Goal: Information Seeking & Learning: Learn about a topic

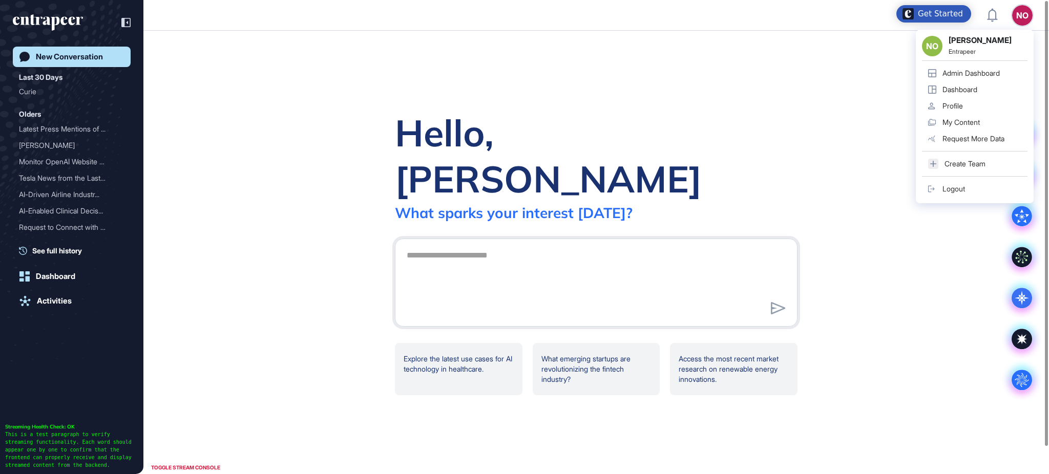
click at [980, 72] on div "Admin Dashboard" at bounding box center [971, 73] width 57 height 8
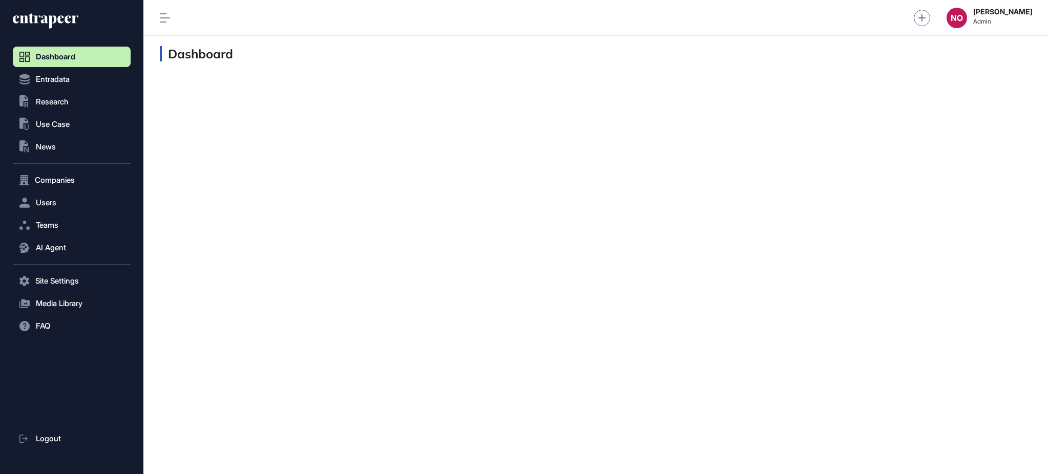
scroll to position [1, 1]
click at [69, 178] on span "Companies" at bounding box center [55, 180] width 40 height 8
click at [76, 200] on span "Company List" at bounding box center [55, 202] width 44 height 8
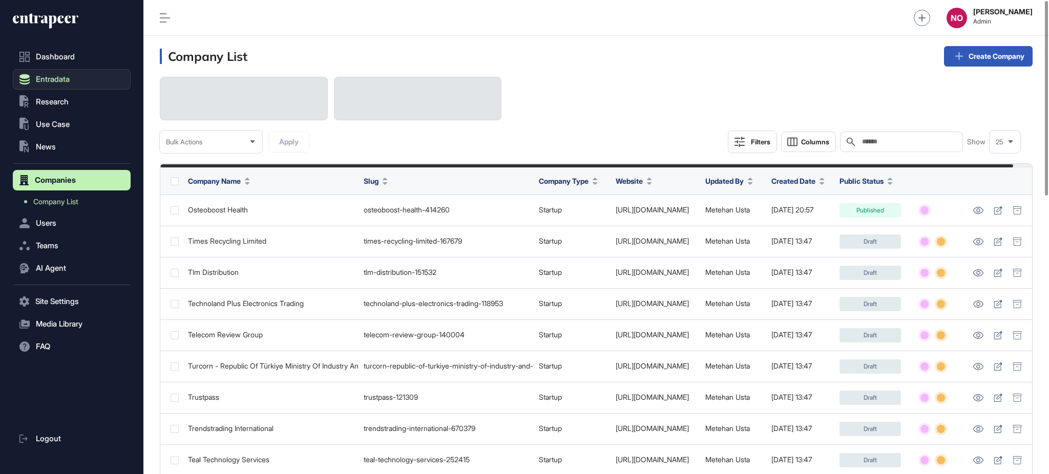
click at [99, 79] on button "Entradata" at bounding box center [72, 79] width 118 height 20
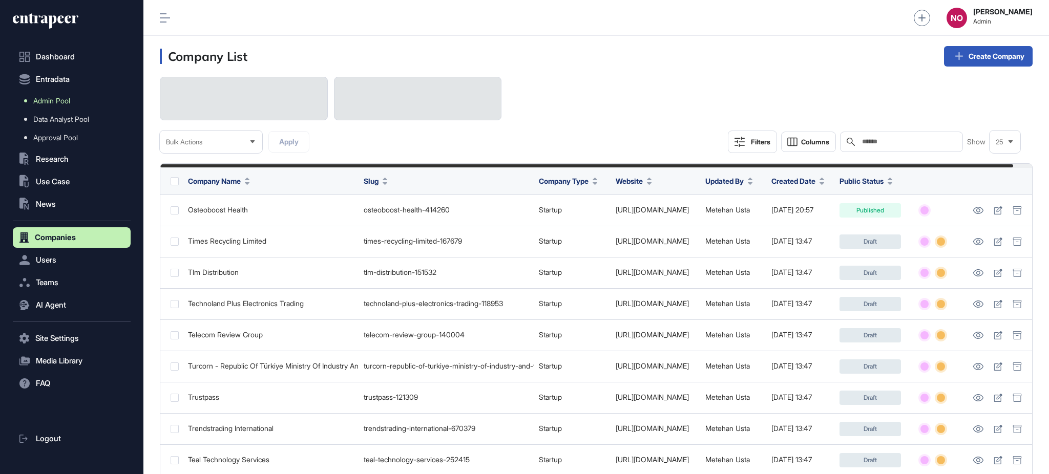
click at [77, 99] on link "Admin Pool" at bounding box center [74, 101] width 113 height 18
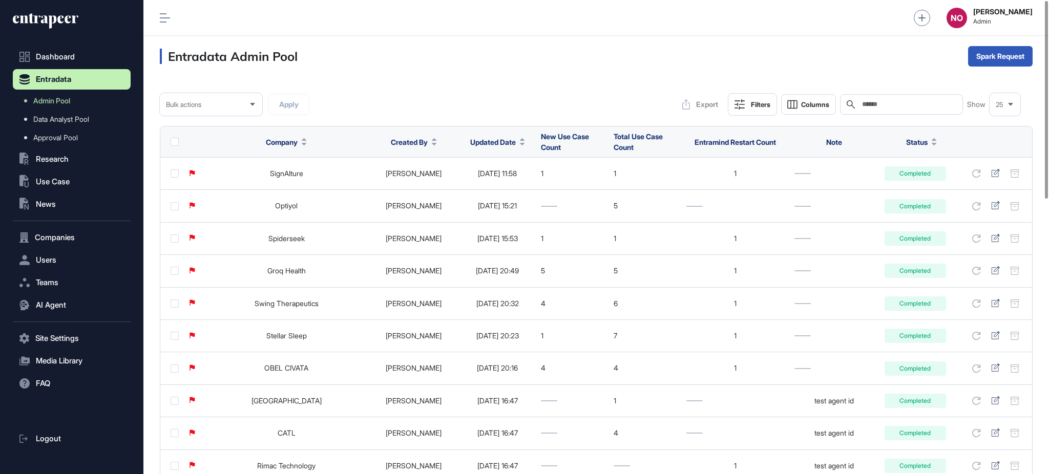
click at [520, 143] on icon at bounding box center [522, 144] width 5 height 3
click at [499, 179] on div "Sort Descending" at bounding box center [485, 185] width 64 height 15
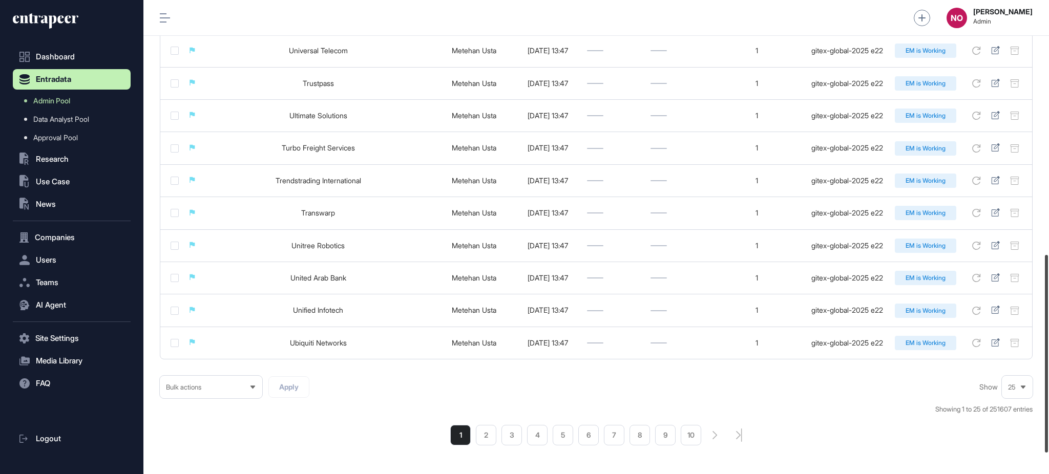
scroll to position [660, 0]
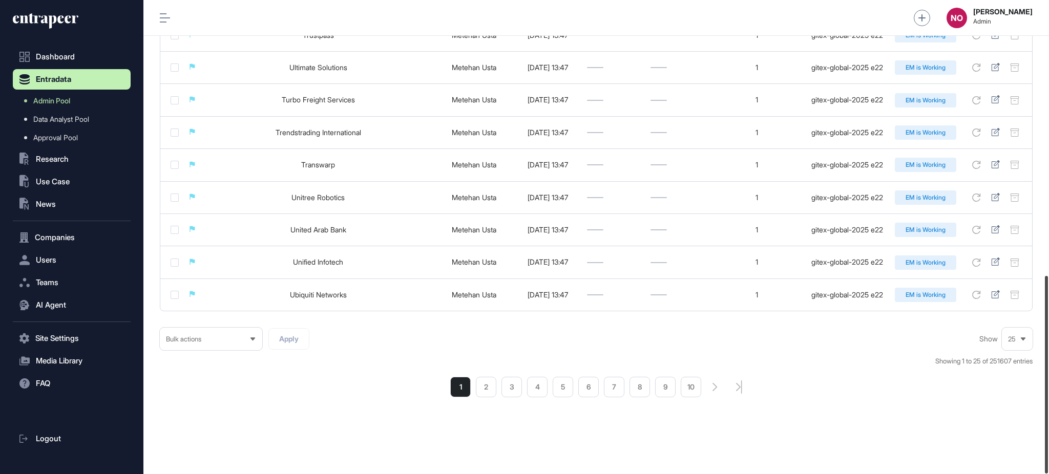
drag, startPoint x: 1048, startPoint y: 146, endPoint x: 1048, endPoint y: 438, distance: 291.5
click at [1048, 438] on div at bounding box center [1046, 375] width 3 height 198
click at [479, 388] on li "2" at bounding box center [486, 387] width 20 height 20
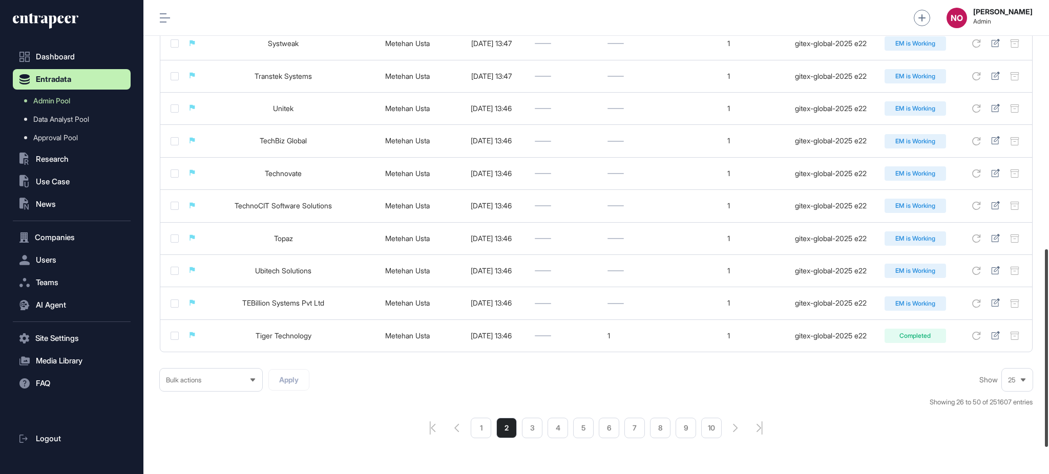
scroll to position [660, 0]
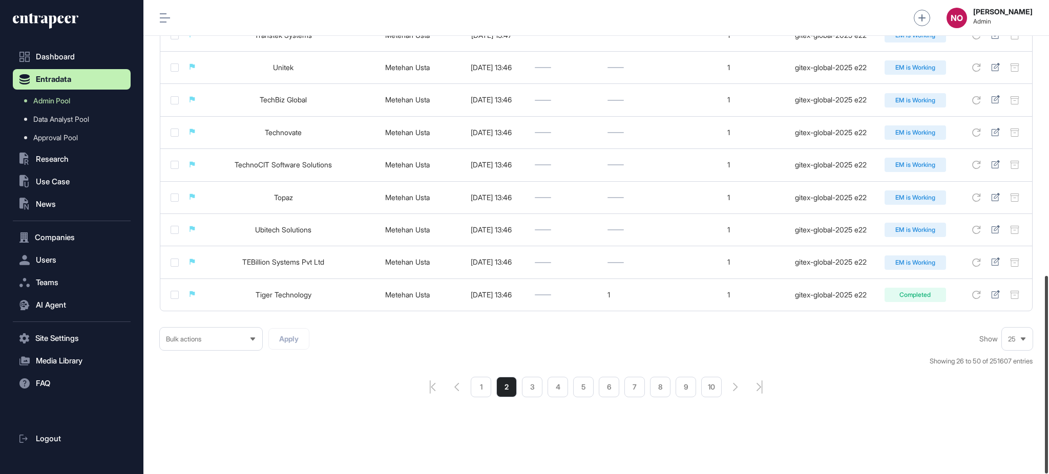
drag, startPoint x: 1048, startPoint y: 151, endPoint x: 1048, endPoint y: 404, distance: 252.5
click at [1048, 404] on div at bounding box center [1046, 375] width 3 height 198
click at [525, 393] on li "3" at bounding box center [532, 387] width 20 height 20
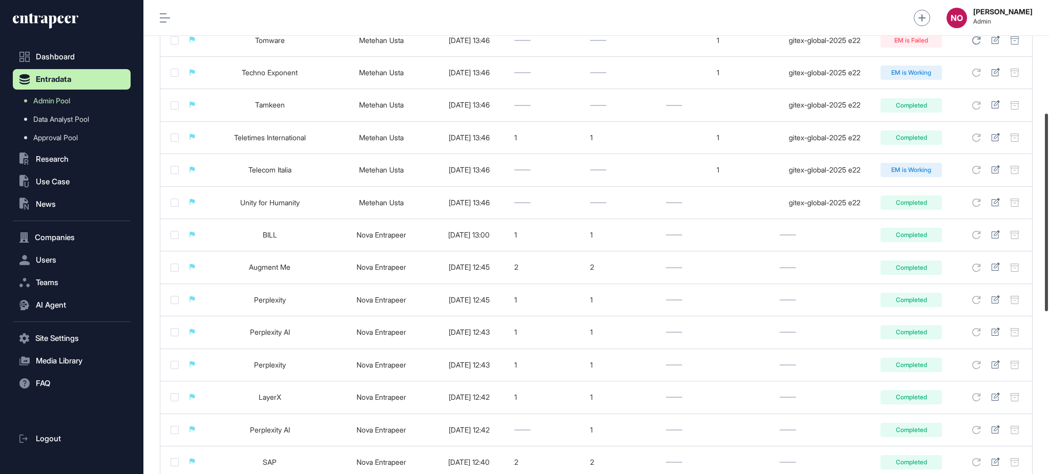
scroll to position [274, 0]
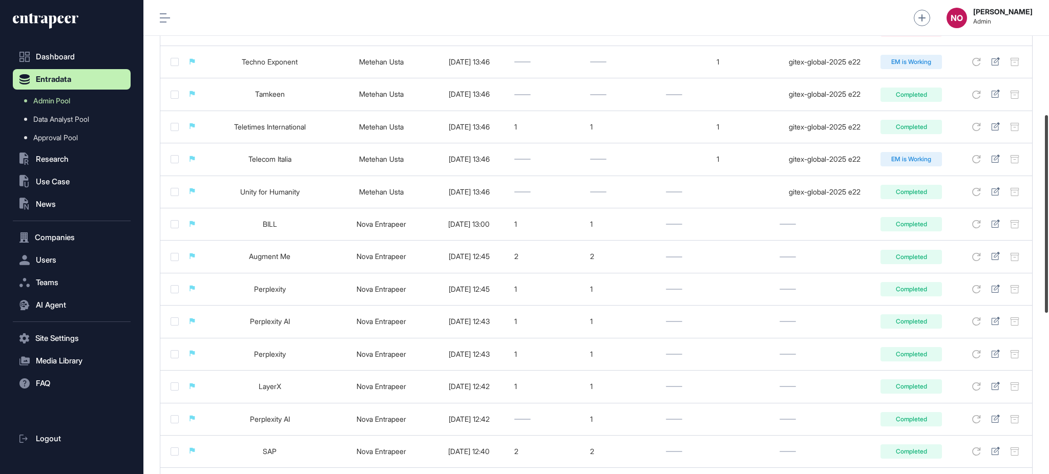
drag, startPoint x: 1048, startPoint y: 144, endPoint x: 1048, endPoint y: 236, distance: 92.2
click at [1048, 236] on div at bounding box center [1046, 214] width 3 height 198
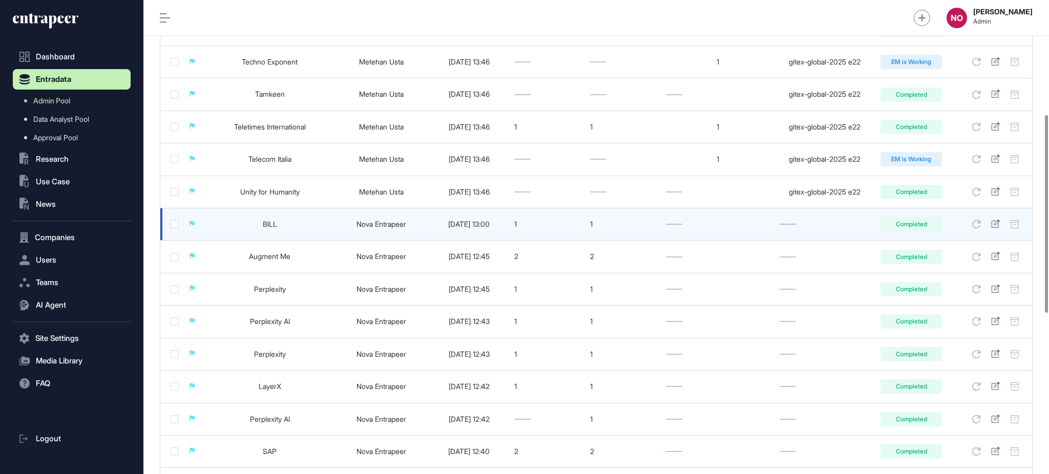
scroll to position [0, 0]
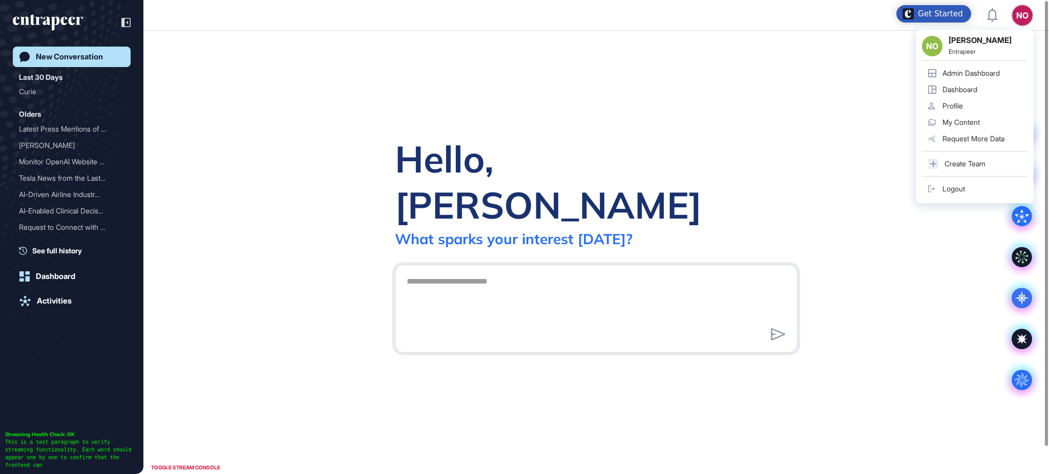
click at [976, 69] on div "Admin Dashboard" at bounding box center [971, 73] width 57 height 8
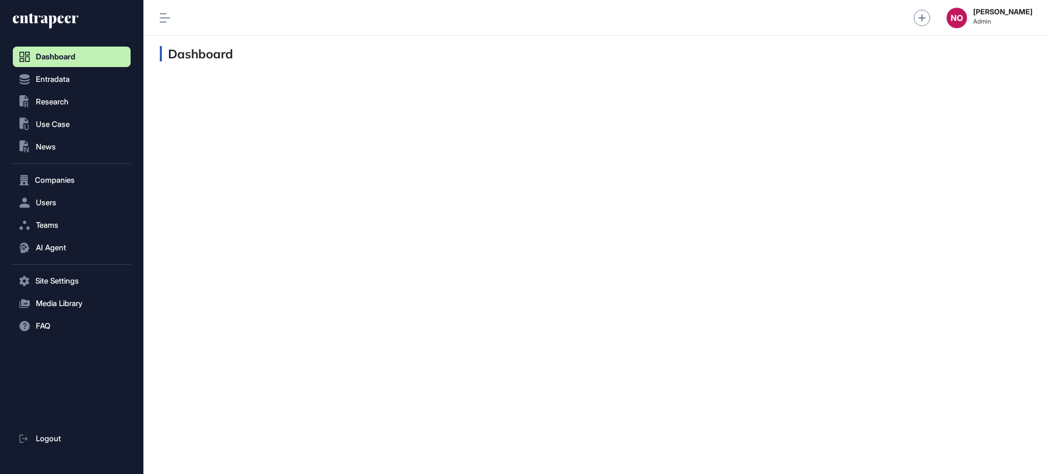
scroll to position [1, 1]
click at [77, 246] on button "AI Agent" at bounding box center [72, 248] width 118 height 20
click at [66, 284] on span "Messages" at bounding box center [49, 288] width 33 height 8
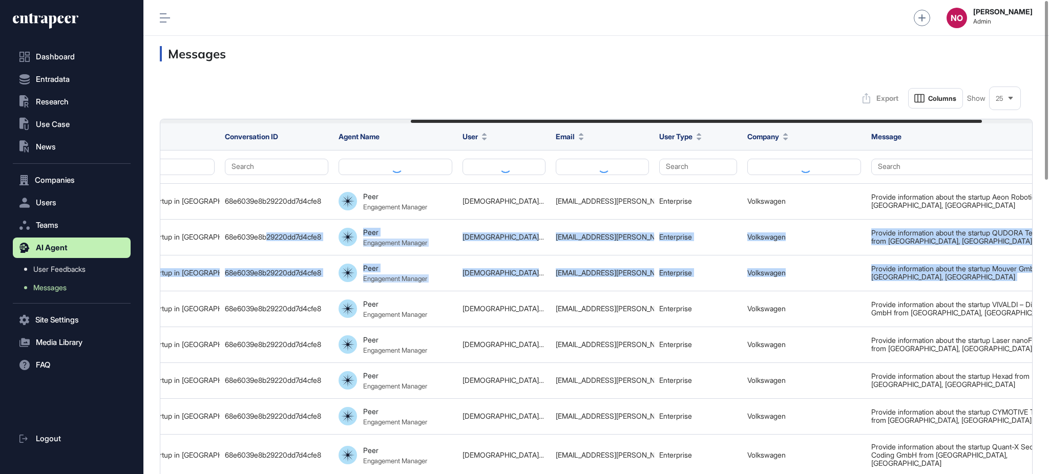
scroll to position [0, 458]
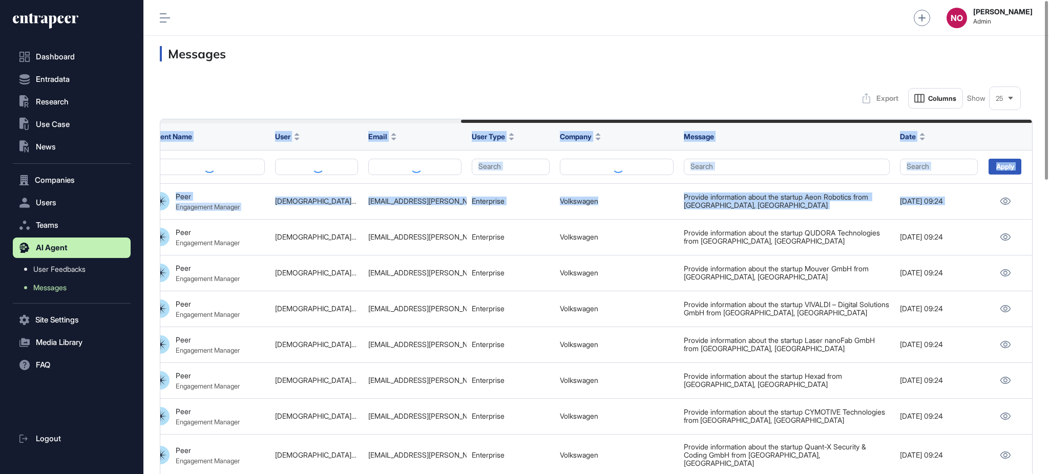
drag, startPoint x: 538, startPoint y: 238, endPoint x: 1048, endPoint y: 259, distance: 510.6
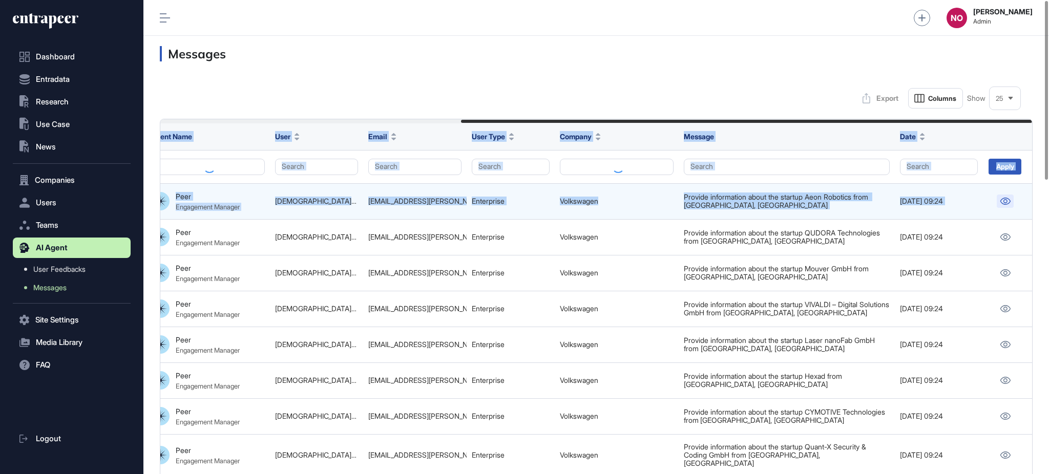
click at [1006, 200] on icon at bounding box center [1005, 201] width 10 height 7
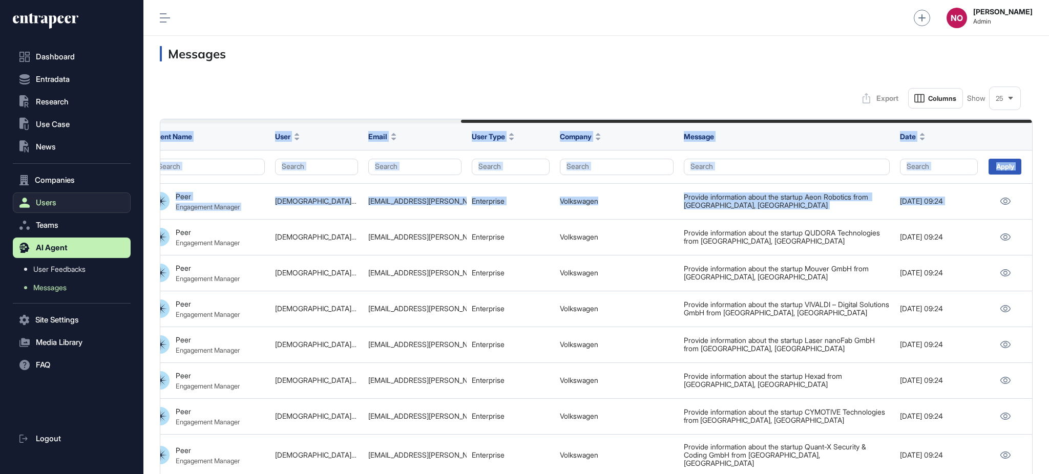
click at [61, 206] on button "Users" at bounding box center [72, 203] width 118 height 20
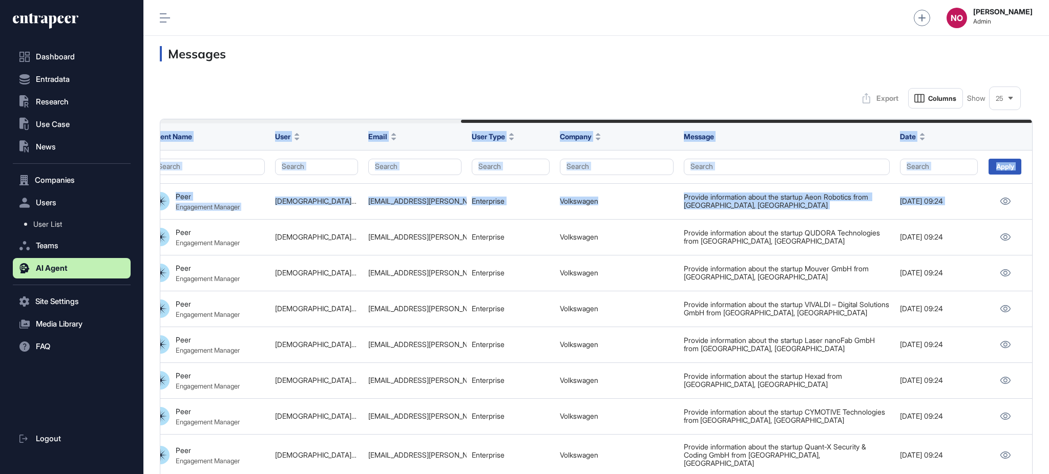
click at [61, 219] on link "User List" at bounding box center [74, 224] width 113 height 18
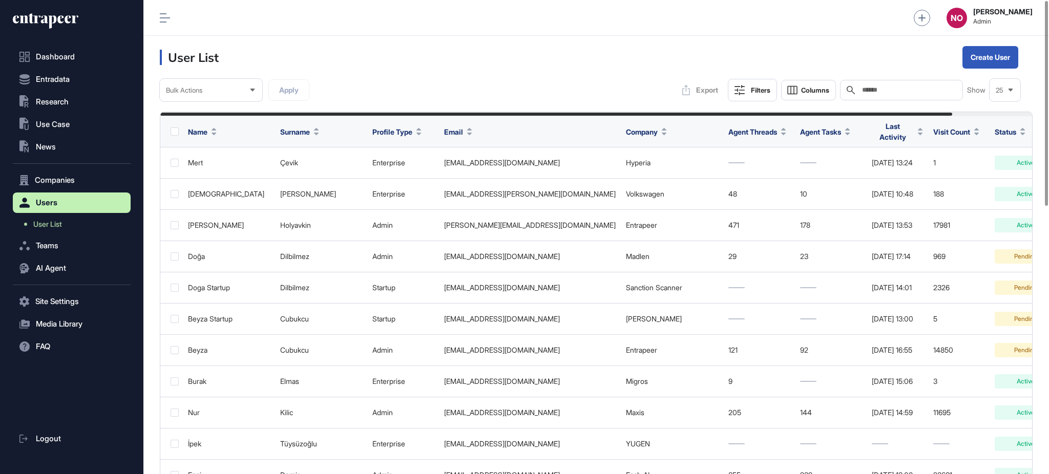
scroll to position [0, 88]
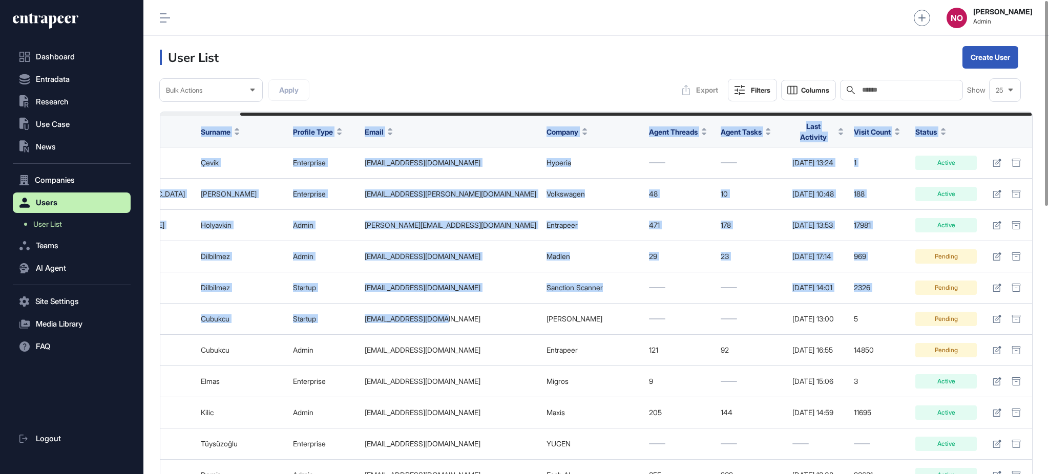
drag, startPoint x: 561, startPoint y: 312, endPoint x: 1048, endPoint y: 312, distance: 486.6
click at [805, 82] on button "Columns" at bounding box center [808, 90] width 55 height 20
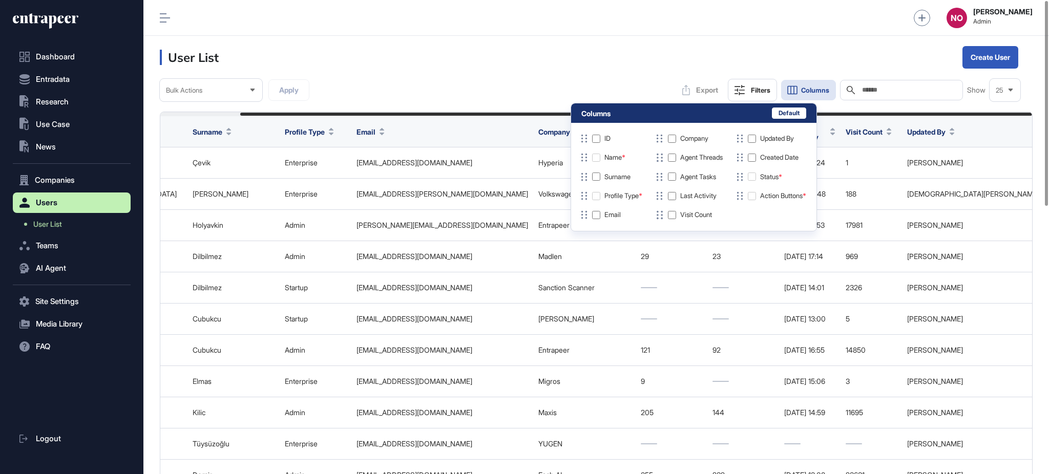
click at [520, 55] on header "User List Create User" at bounding box center [596, 57] width 906 height 43
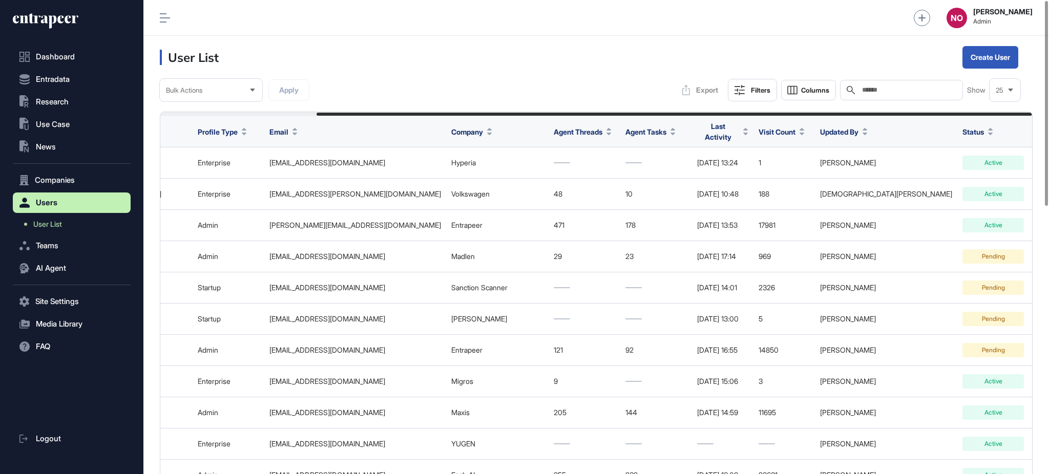
scroll to position [0, 191]
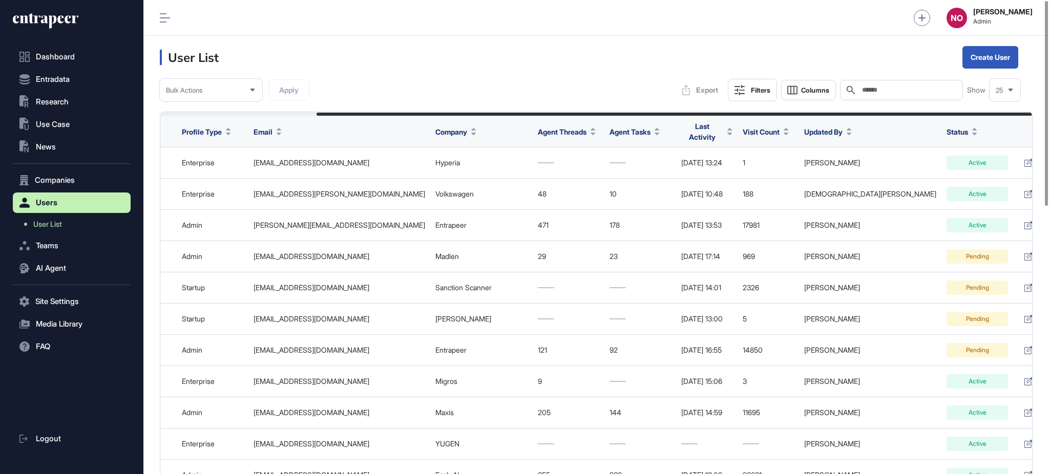
drag, startPoint x: 687, startPoint y: 115, endPoint x: 787, endPoint y: 112, distance: 99.4
click at [787, 113] on div at bounding box center [675, 114] width 716 height 3
click at [878, 90] on input "text" at bounding box center [908, 90] width 95 height 8
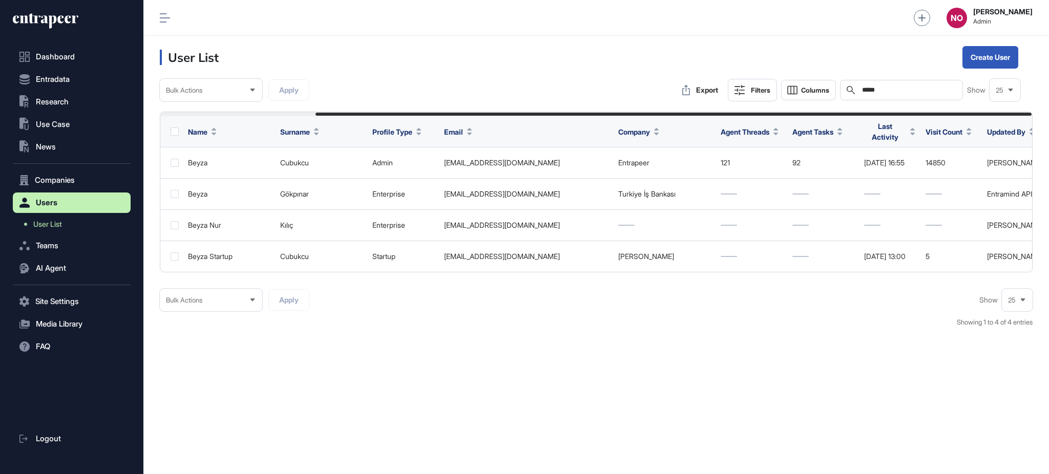
scroll to position [0, 189]
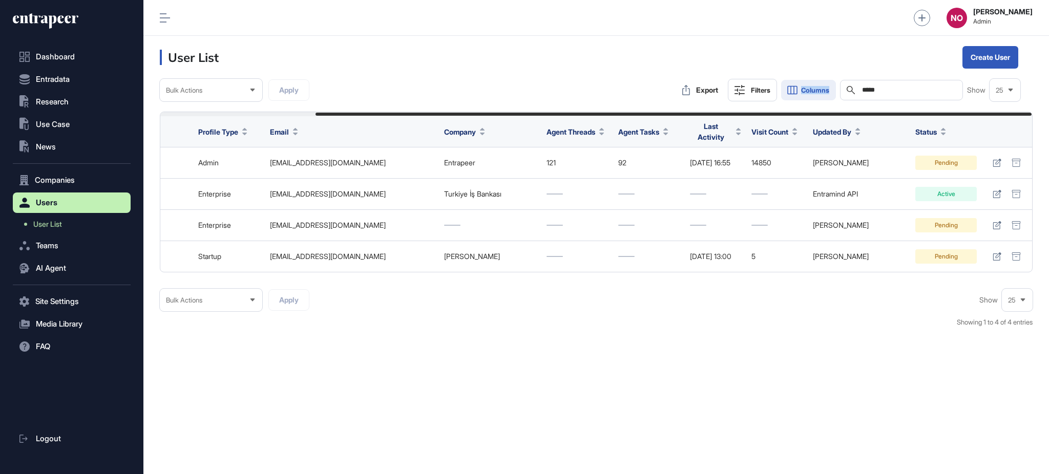
drag, startPoint x: 887, startPoint y: 84, endPoint x: 798, endPoint y: 86, distance: 89.7
click at [798, 86] on div "Export Filters Columns Search ***** Show 25" at bounding box center [849, 90] width 344 height 23
click at [872, 86] on input "*****" at bounding box center [908, 90] width 95 height 8
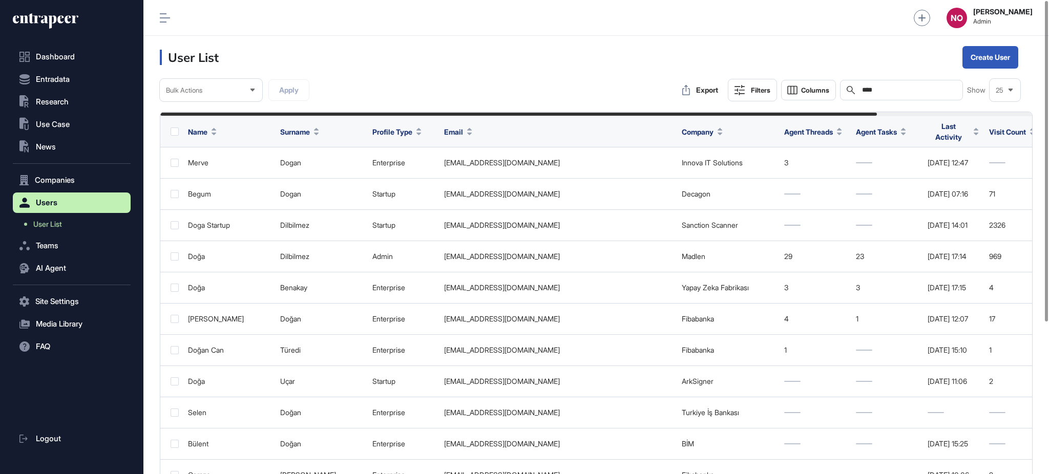
type input "****"
drag, startPoint x: 650, startPoint y: 113, endPoint x: 531, endPoint y: 121, distance: 118.6
click at [531, 121] on div "Name Surname Profile Type Email Company Agent Threads Agent Tasks Last Activity…" at bounding box center [596, 333] width 873 height 442
click at [518, 85] on div "Bulk Actions Apply Export Filters Columns Search **** Show 25" at bounding box center [596, 90] width 873 height 23
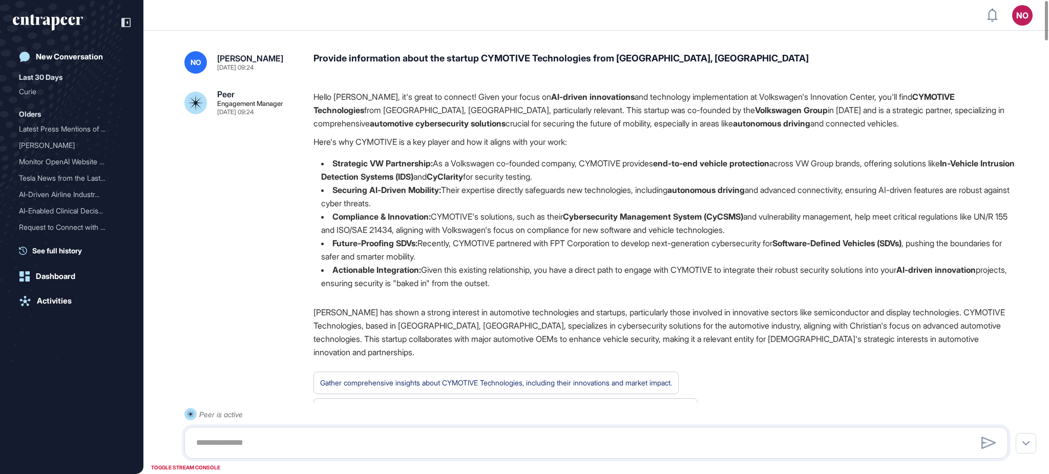
click at [389, 58] on div "Provide information about the startup CYMOTIVE Technologies from Wolfsburg, Ger…" at bounding box center [664, 62] width 703 height 23
click at [402, 60] on div "Provide information about the startup CYMOTIVE Technologies from Wolfsburg, Ger…" at bounding box center [664, 62] width 703 height 23
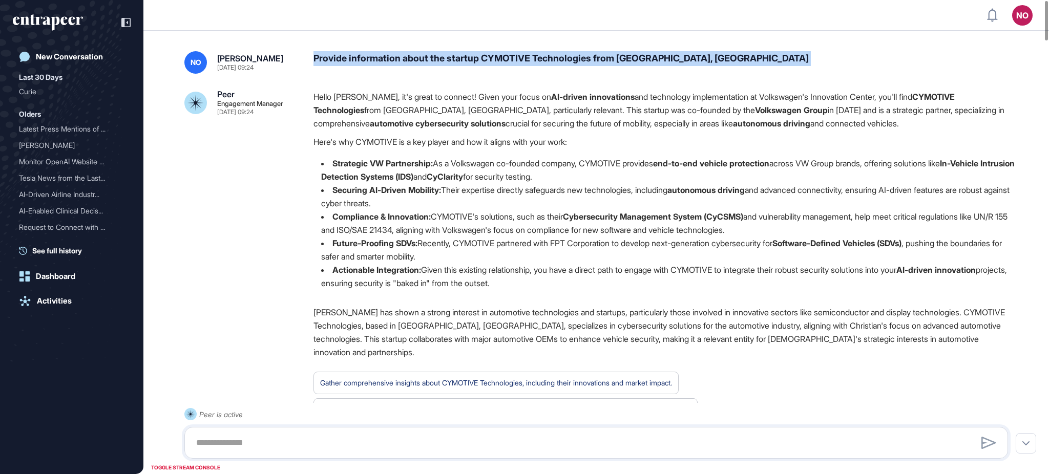
click at [402, 60] on div "Provide information about the startup CYMOTIVE Technologies from Wolfsburg, Ger…" at bounding box center [664, 62] width 703 height 23
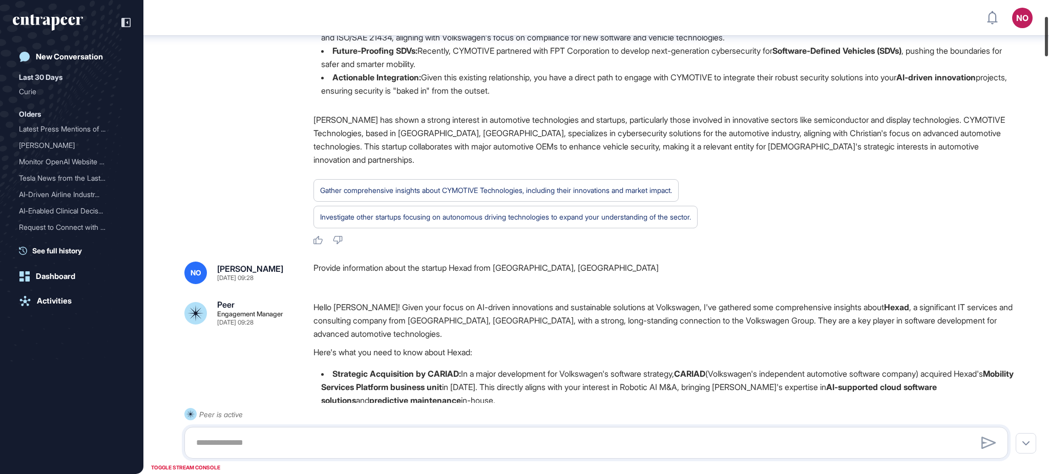
scroll to position [241, 0]
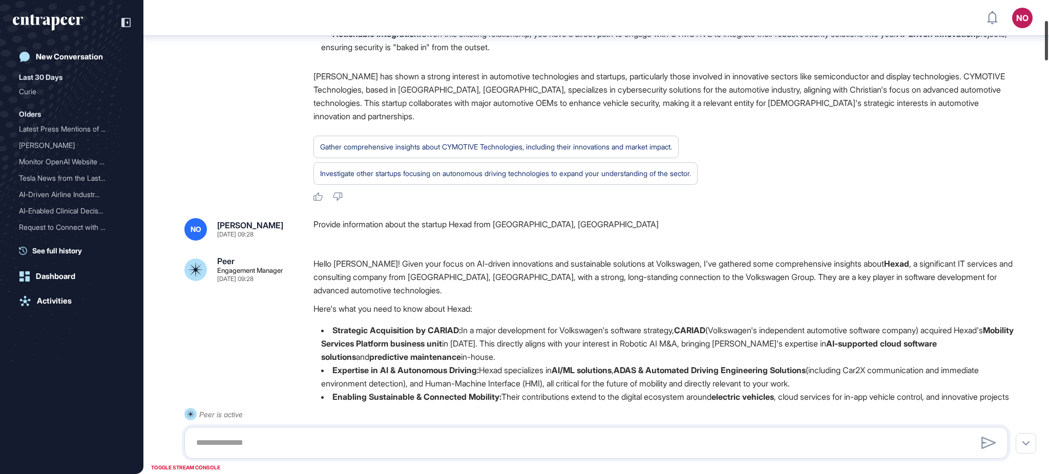
drag, startPoint x: 1048, startPoint y: 30, endPoint x: 1048, endPoint y: 50, distance: 20.0
click at [1048, 50] on div at bounding box center [1046, 40] width 3 height 39
click at [432, 220] on div "Provide information about the startup Hexad from Wolfsburg, Germany" at bounding box center [664, 229] width 703 height 23
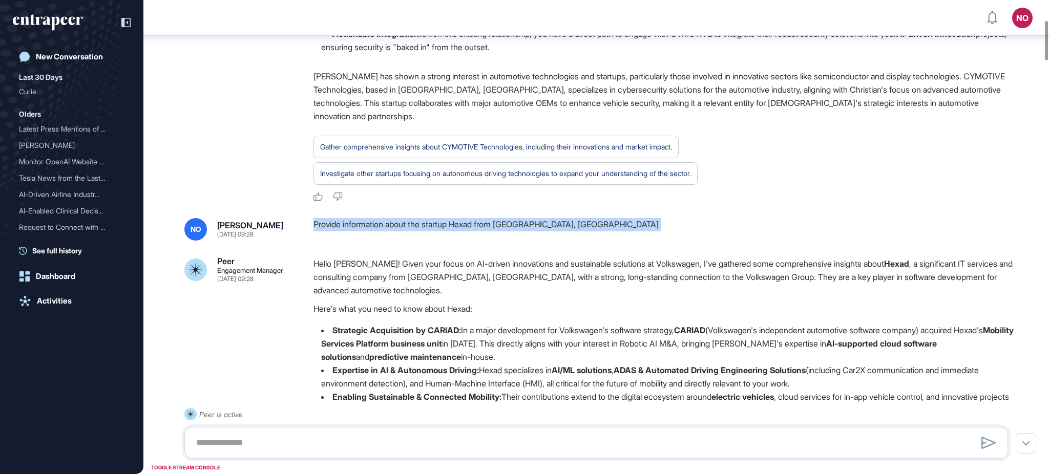
click at [432, 220] on div "Provide information about the startup Hexad from Wolfsburg, Germany" at bounding box center [664, 229] width 703 height 23
copy div "Provide information about the startup Hexad from Wolfsburg, Germany"
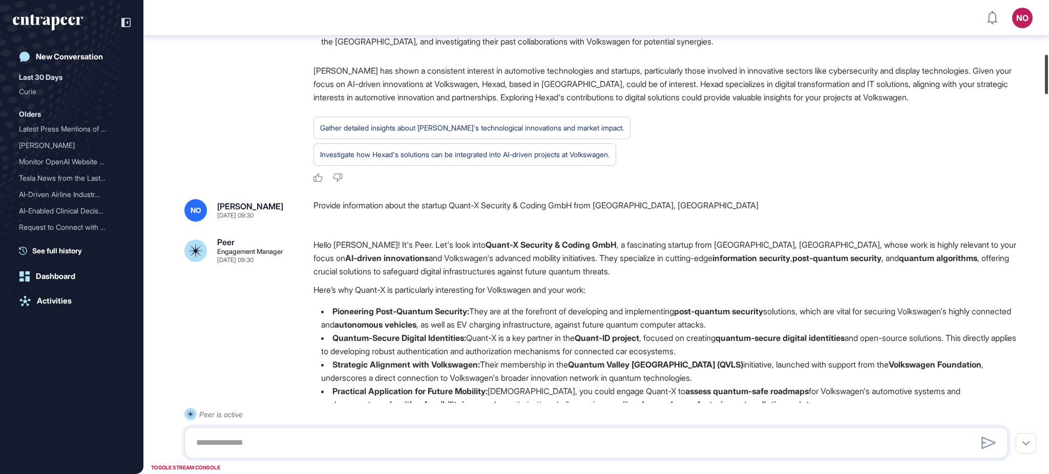
scroll to position [656, 0]
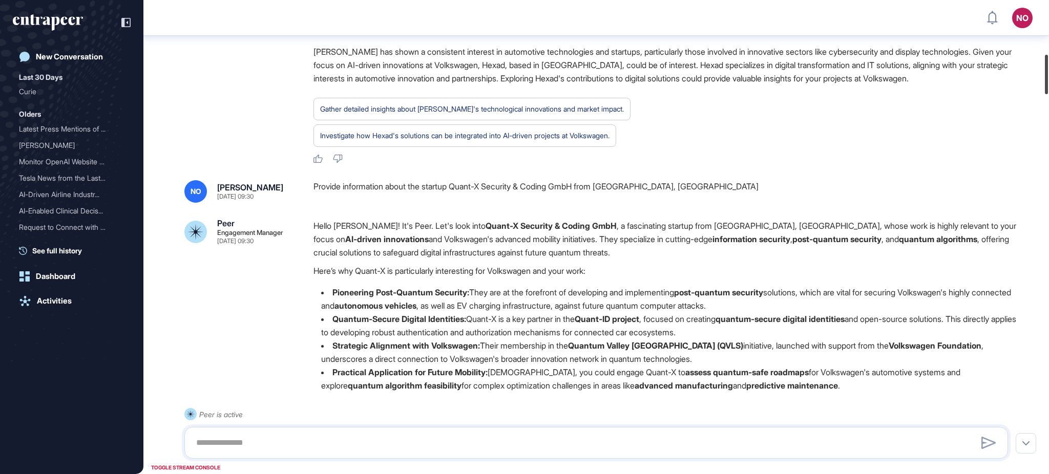
drag, startPoint x: 1048, startPoint y: 44, endPoint x: 1048, endPoint y: 78, distance: 34.3
click at [1048, 78] on div at bounding box center [1046, 74] width 3 height 39
click at [408, 186] on div "Provide information about the startup Quant-X Security & Coding GmbH from hanno…" at bounding box center [664, 191] width 703 height 23
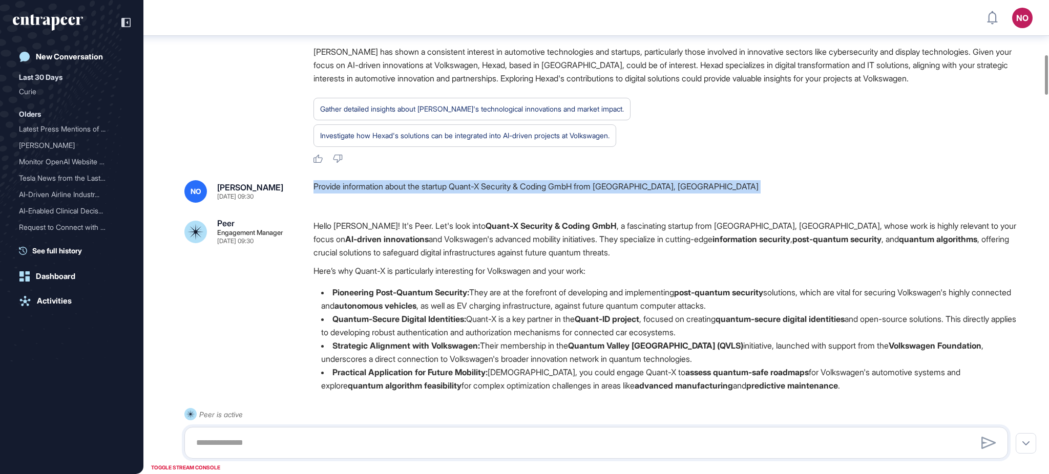
click at [408, 186] on div "Provide information about the startup Quant-X Security & Coding GmbH from hanno…" at bounding box center [664, 191] width 703 height 23
copy div "Provide information about the startup Quant-X Security & Coding GmbH from hanno…"
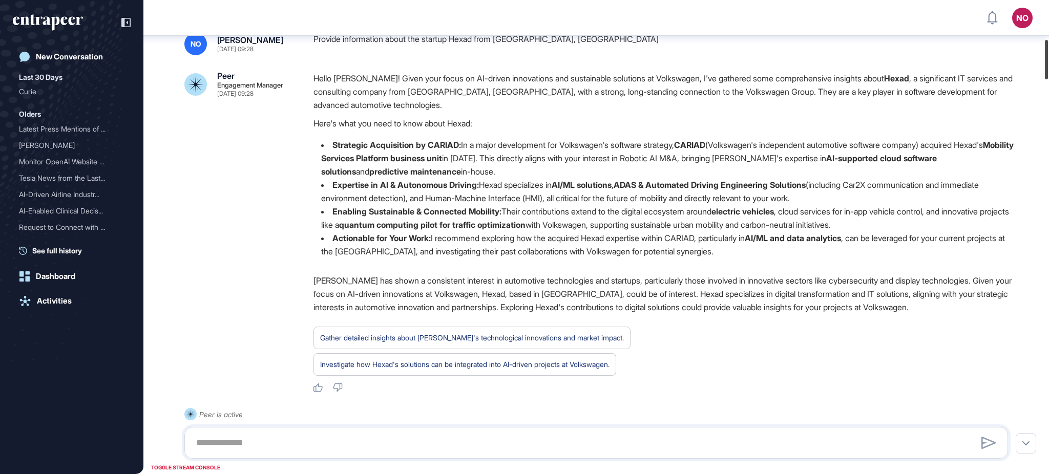
scroll to position [470, 0]
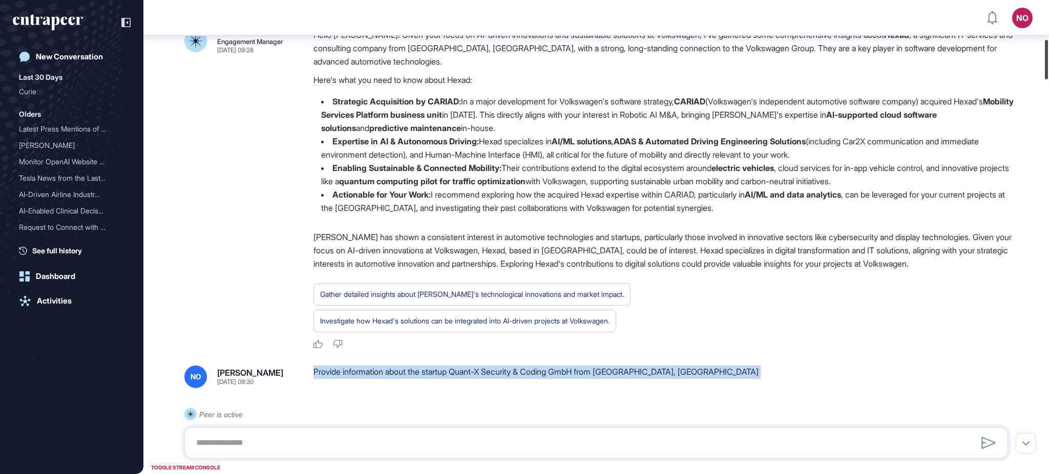
drag, startPoint x: 1048, startPoint y: 74, endPoint x: 1038, endPoint y: 58, distance: 18.2
click at [1038, 58] on div "NO Admin Dashboard Dashboard Profile My Content Request More Data New Conversat…" at bounding box center [524, 237] width 1049 height 474
click at [546, 374] on div "Provide information about the startup Quant-X Security & Coding GmbH from hanno…" at bounding box center [664, 377] width 703 height 23
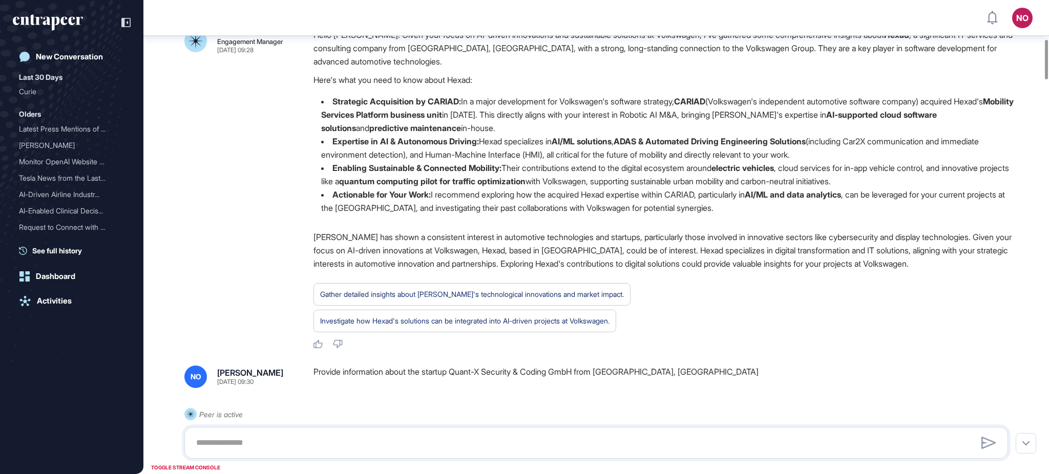
click at [472, 373] on div "Provide information about the startup Quant-X Security & Coding GmbH from hanno…" at bounding box center [664, 377] width 703 height 23
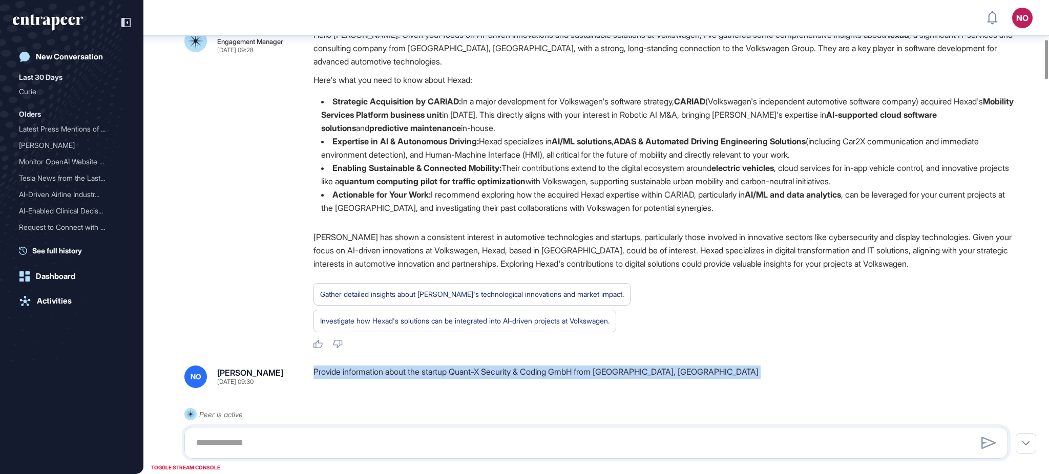
click at [472, 373] on div "Provide information about the startup Quant-X Security & Coding GmbH from hanno…" at bounding box center [664, 377] width 703 height 23
copy div "Provide information about the startup Quant-X Security & Coding GmbH from hanno…"
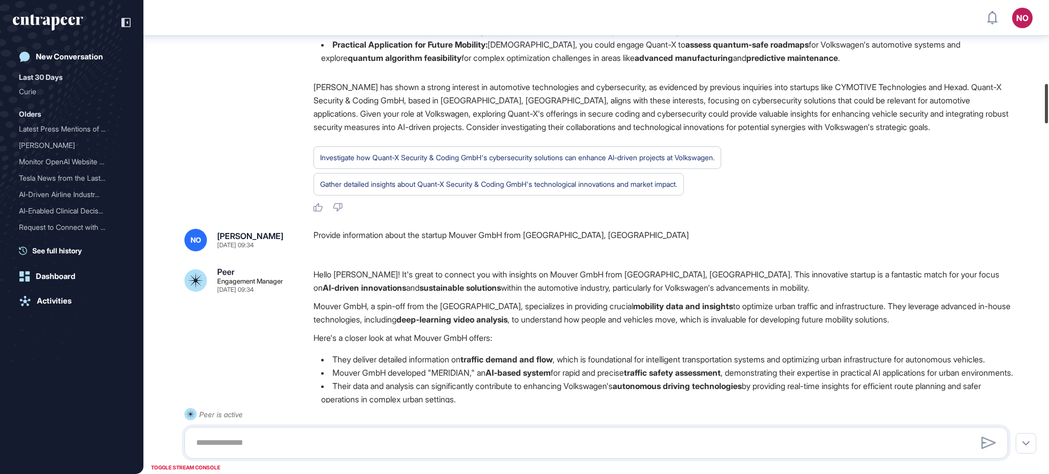
scroll to position [1020, 0]
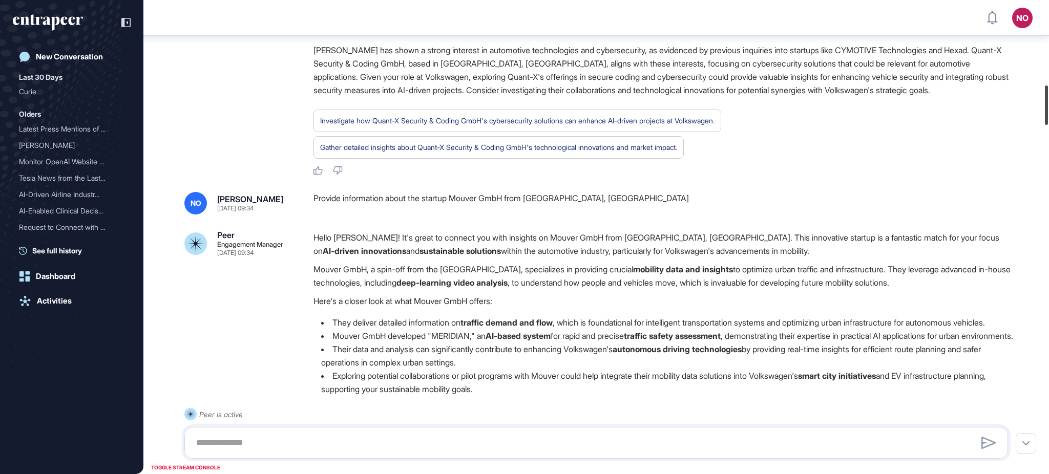
drag, startPoint x: 1048, startPoint y: 65, endPoint x: 1048, endPoint y: 110, distance: 45.6
click at [1048, 110] on div at bounding box center [1046, 105] width 3 height 39
click at [454, 194] on div "Provide information about the startup Mouver GmbH from hannover, Germany" at bounding box center [664, 203] width 703 height 23
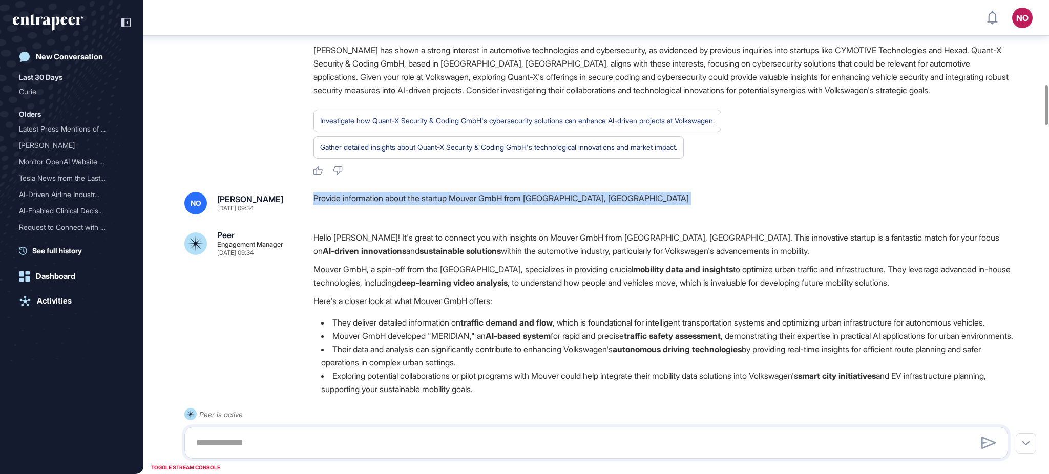
click at [454, 194] on div "Provide information about the startup Mouver GmbH from hannover, Germany" at bounding box center [664, 203] width 703 height 23
copy div "Provide information about the startup Mouver GmbH from hannover, Germany"
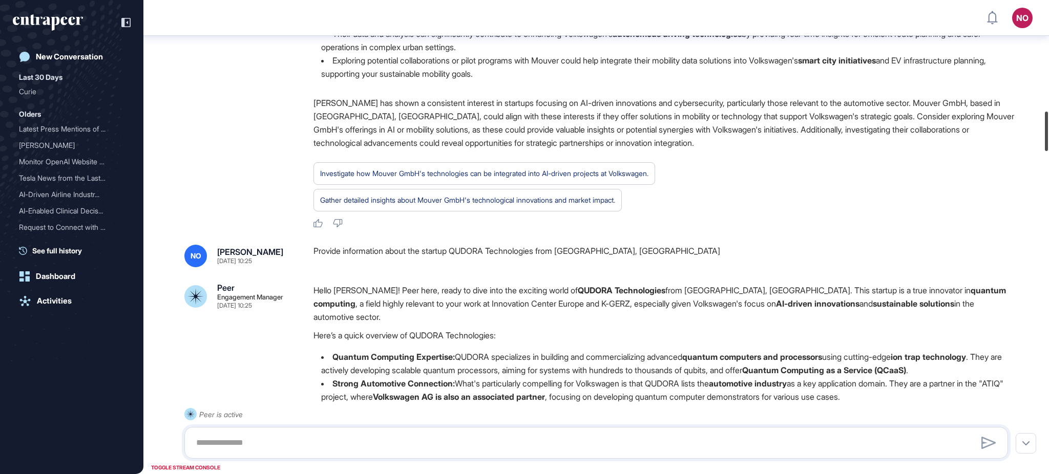
scroll to position [1447, 0]
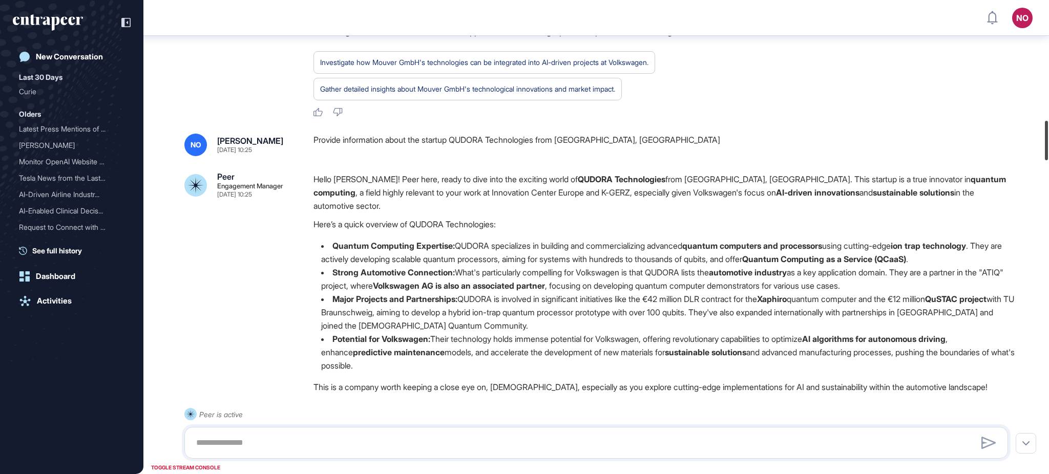
drag, startPoint x: 1048, startPoint y: 112, endPoint x: 1047, endPoint y: 148, distance: 35.4
click at [1047, 148] on div at bounding box center [1046, 140] width 3 height 39
click at [499, 156] on div "Provide information about the startup QUDORA Technologies from Braunschweig, Ge…" at bounding box center [664, 145] width 703 height 23
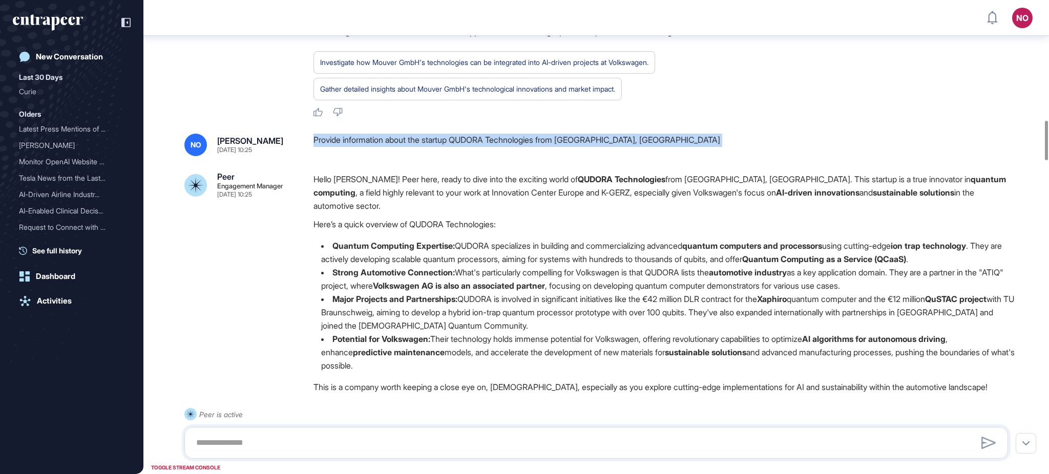
click at [499, 156] on div "Provide information about the startup QUDORA Technologies from Braunschweig, Ge…" at bounding box center [664, 145] width 703 height 23
copy div "Provide information about the startup QUDORA Technologies from Braunschweig, Ge…"
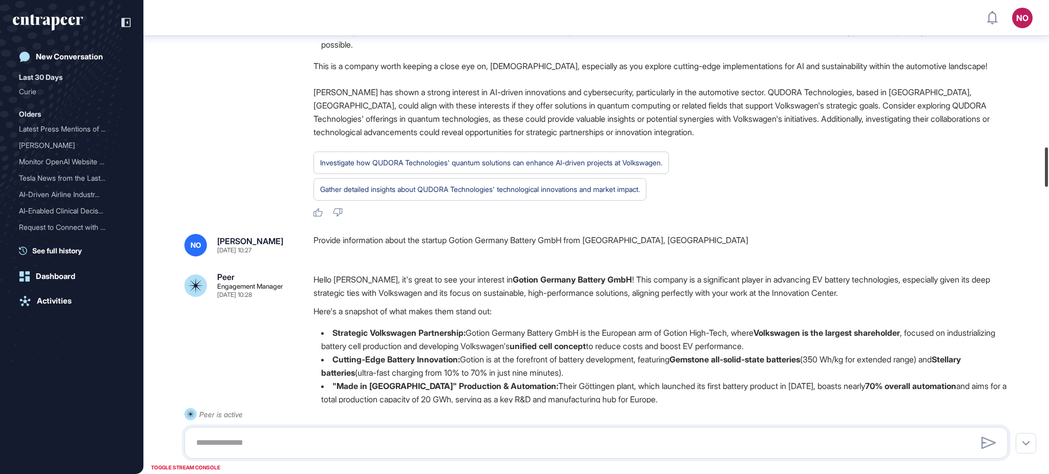
scroll to position [1806, 0]
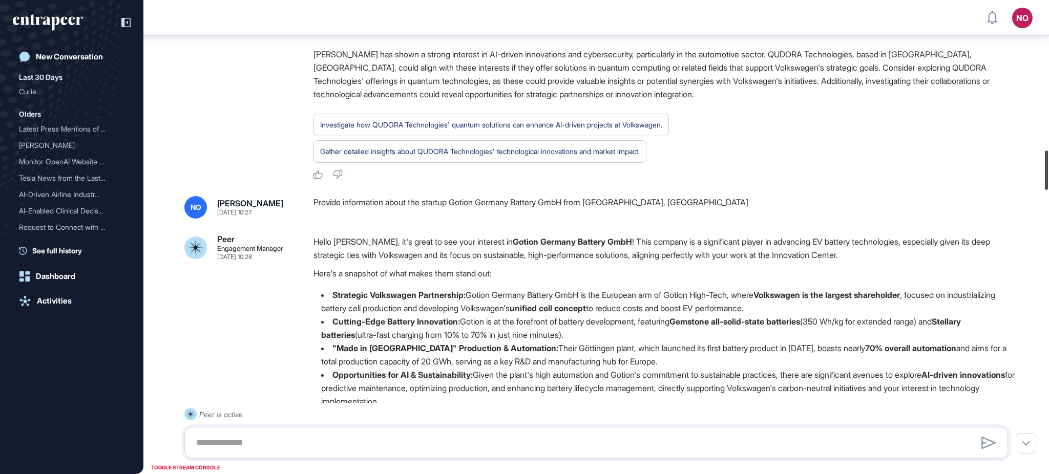
drag, startPoint x: 1048, startPoint y: 150, endPoint x: 1048, endPoint y: 179, distance: 29.2
click at [1048, 179] on div at bounding box center [1046, 170] width 3 height 39
click at [554, 219] on div "Provide information about the startup Gotion Germany Battery GmbH from Göttinge…" at bounding box center [664, 207] width 703 height 23
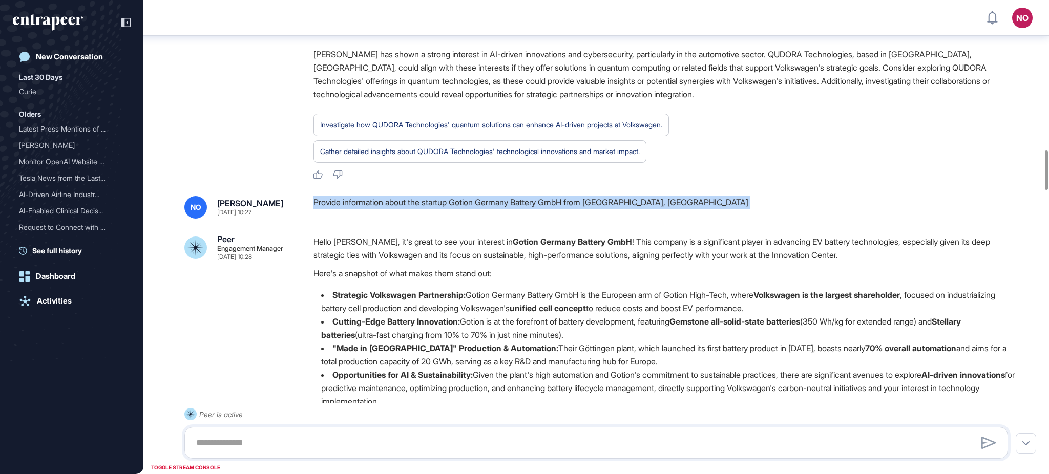
click at [554, 219] on div "Provide information about the startup Gotion Germany Battery GmbH from Göttinge…" at bounding box center [664, 207] width 703 height 23
copy div "Provide information about the startup Gotion Germany Battery GmbH from Göttinge…"
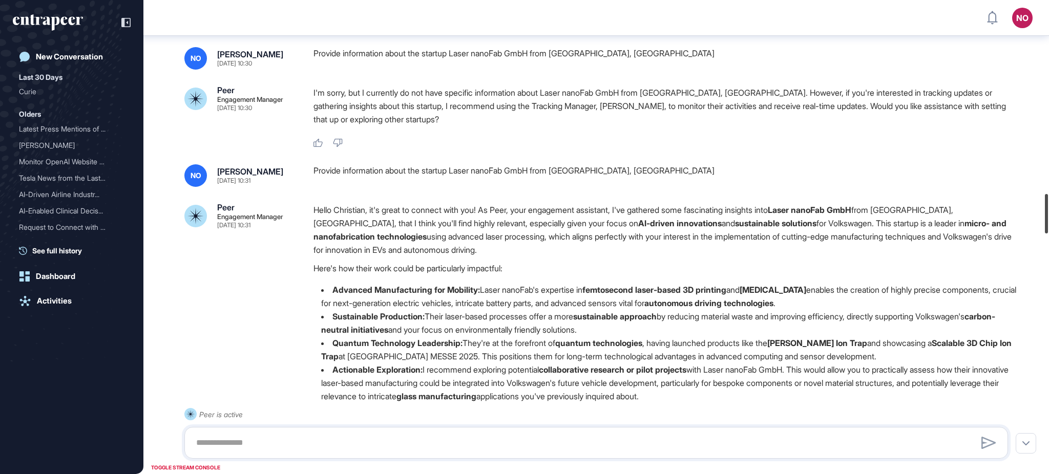
scroll to position [2246, 0]
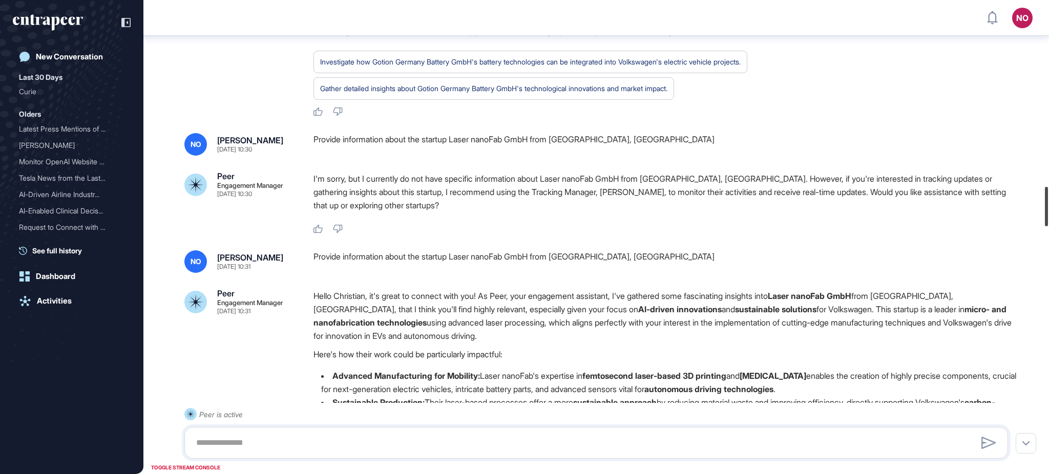
drag, startPoint x: 1048, startPoint y: 170, endPoint x: 1048, endPoint y: 206, distance: 36.4
click at [1048, 206] on div at bounding box center [1046, 206] width 3 height 39
click at [479, 156] on div "Provide information about the startup Laser nanoFab GmbH from Göttingen, Germany" at bounding box center [664, 144] width 703 height 23
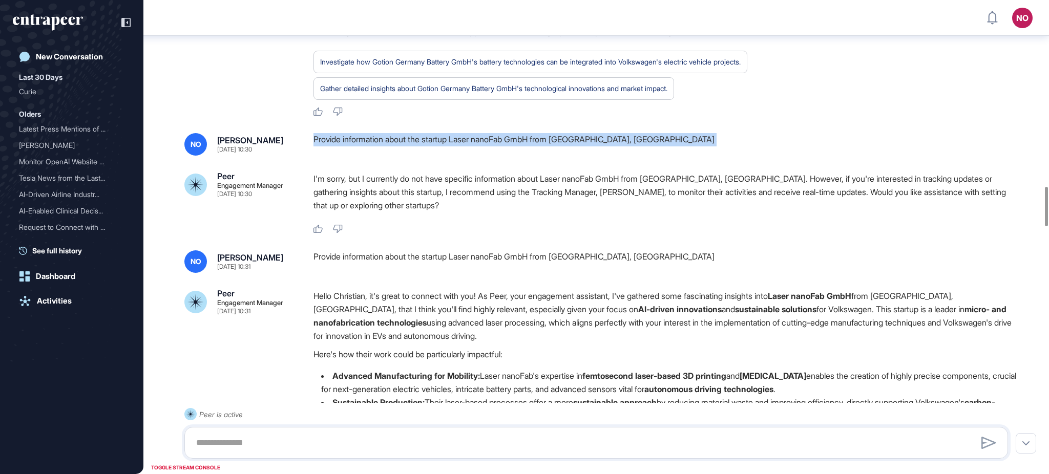
click at [479, 156] on div "Provide information about the startup Laser nanoFab GmbH from Göttingen, Germany" at bounding box center [664, 144] width 703 height 23
copy div "Provide information about the startup Laser nanoFab GmbH from Göttingen, Germany"
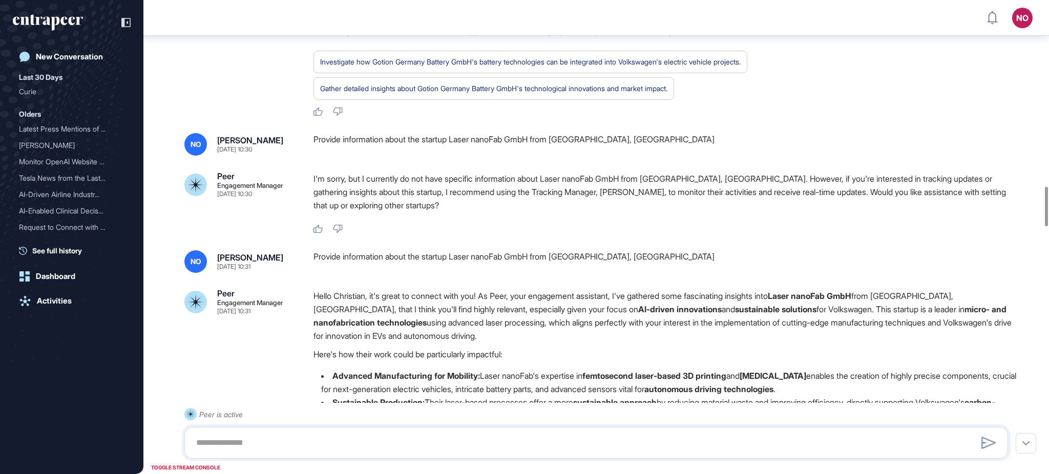
click at [413, 273] on div "Provide information about the startup Laser nanoFab GmbH from Hannover, Germany" at bounding box center [664, 261] width 703 height 23
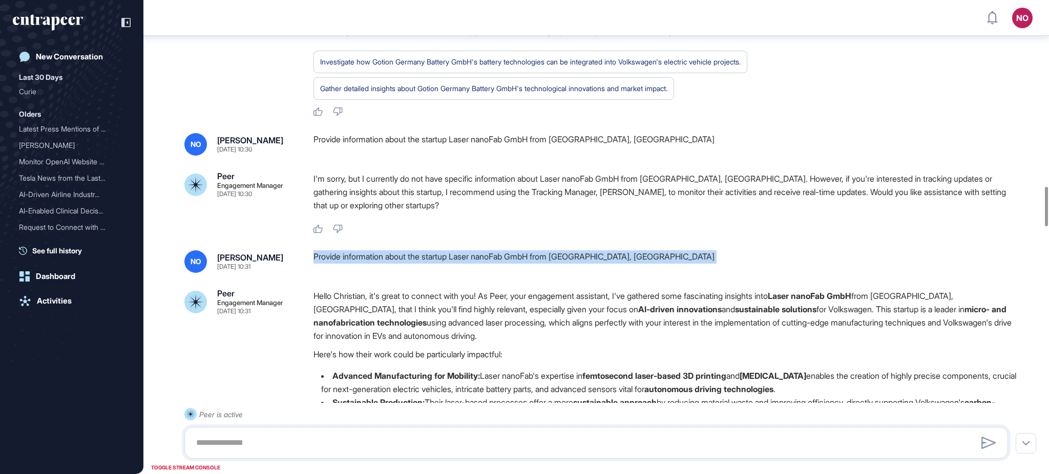
click at [413, 273] on div "Provide information about the startup Laser nanoFab GmbH from Hannover, Germany" at bounding box center [664, 261] width 703 height 23
copy div "Provide information about the startup Laser nanoFab GmbH from Hannover, Germany"
